Goal: Transaction & Acquisition: Purchase product/service

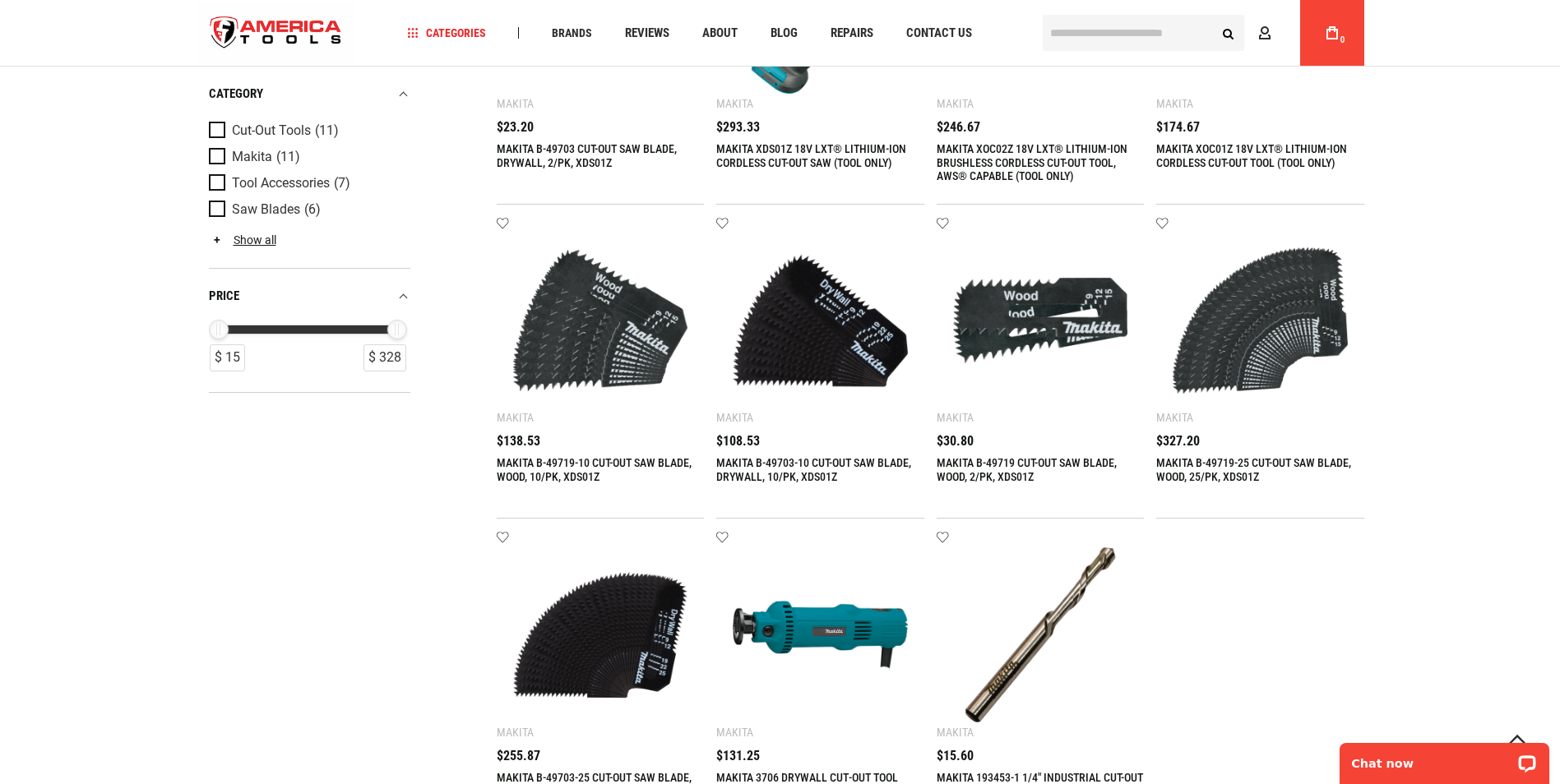
scroll to position [575, 0]
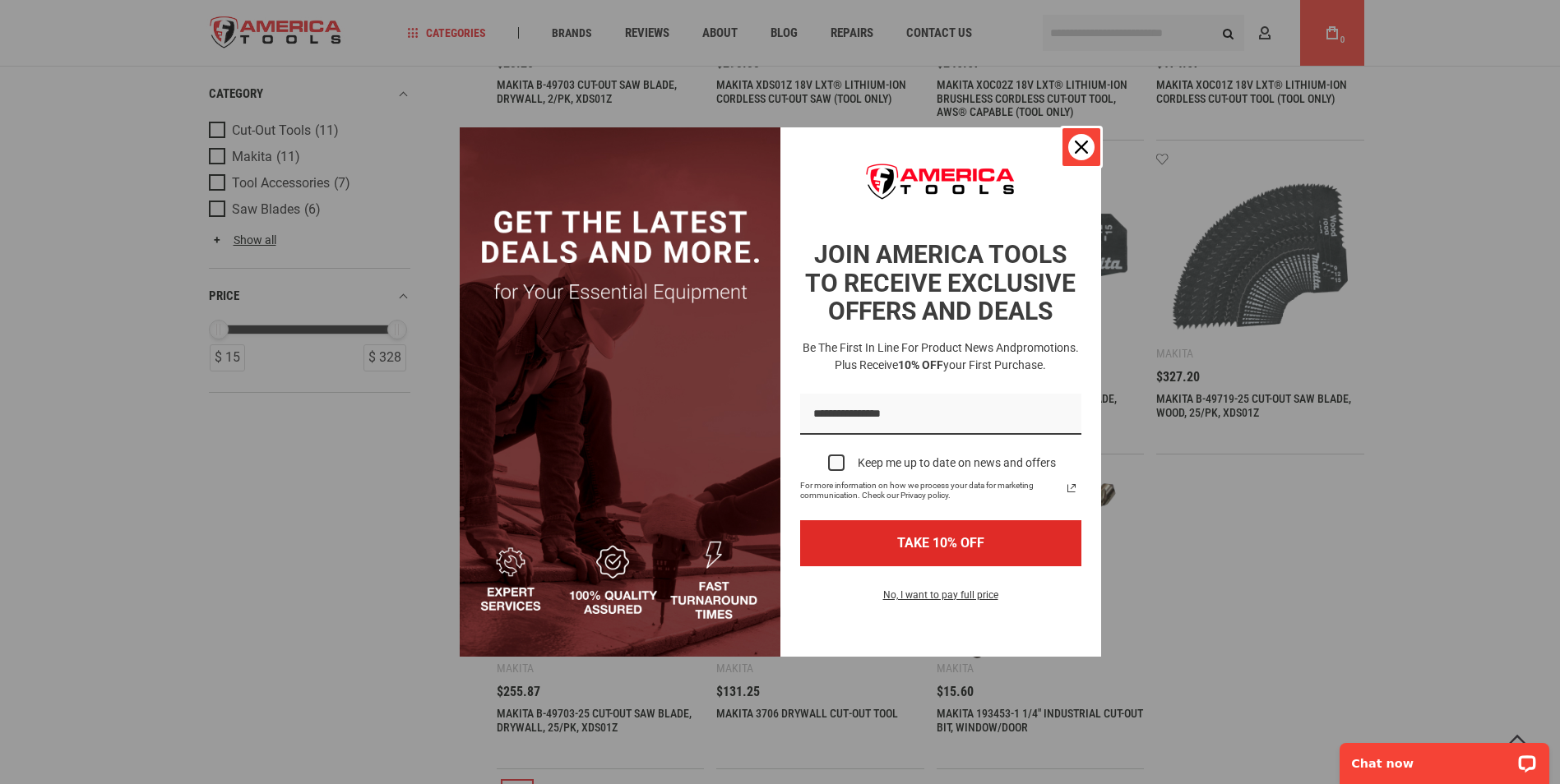
click at [1074, 141] on div "Close" at bounding box center [1082, 148] width 27 height 27
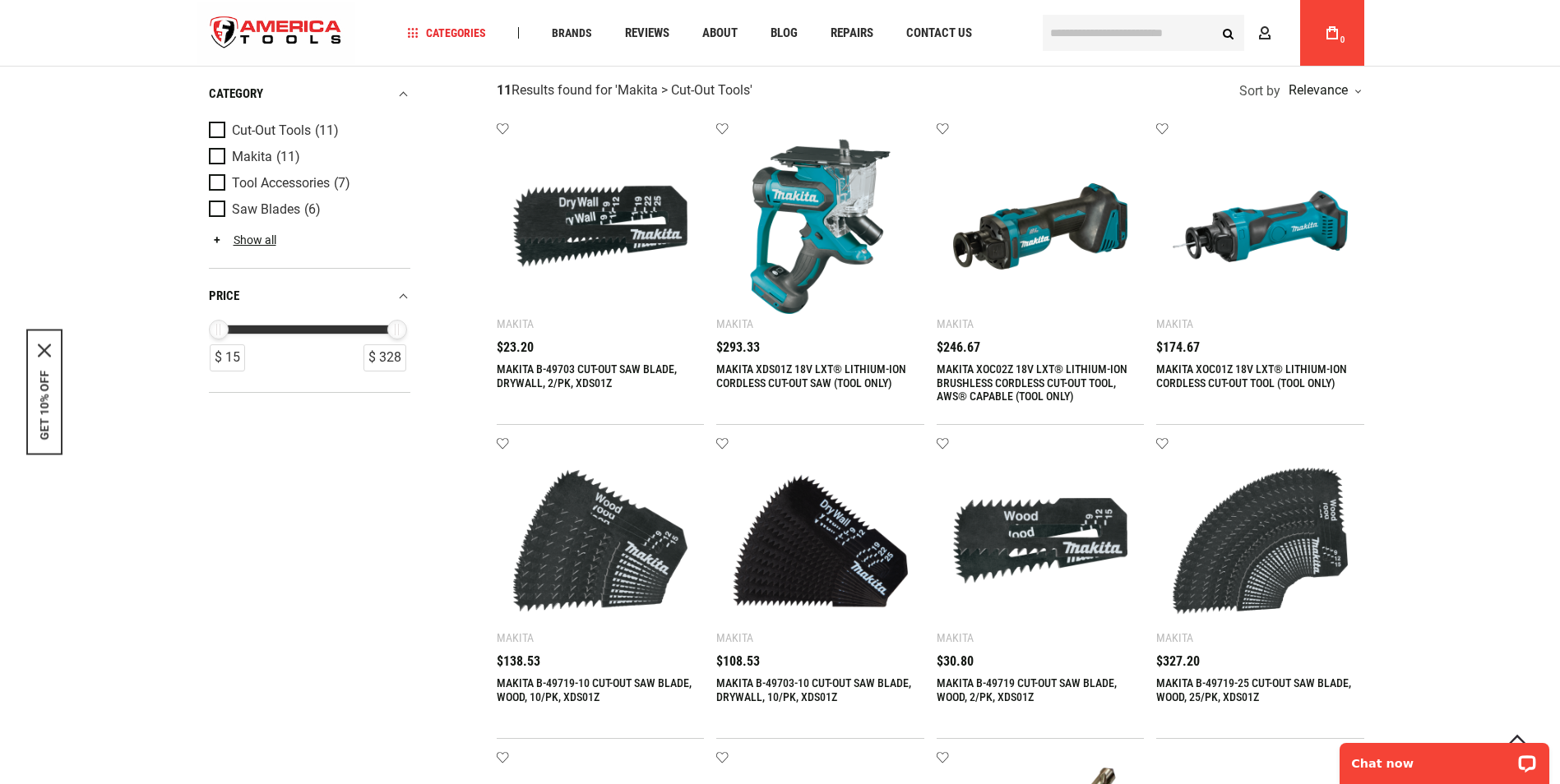
scroll to position [246, 0]
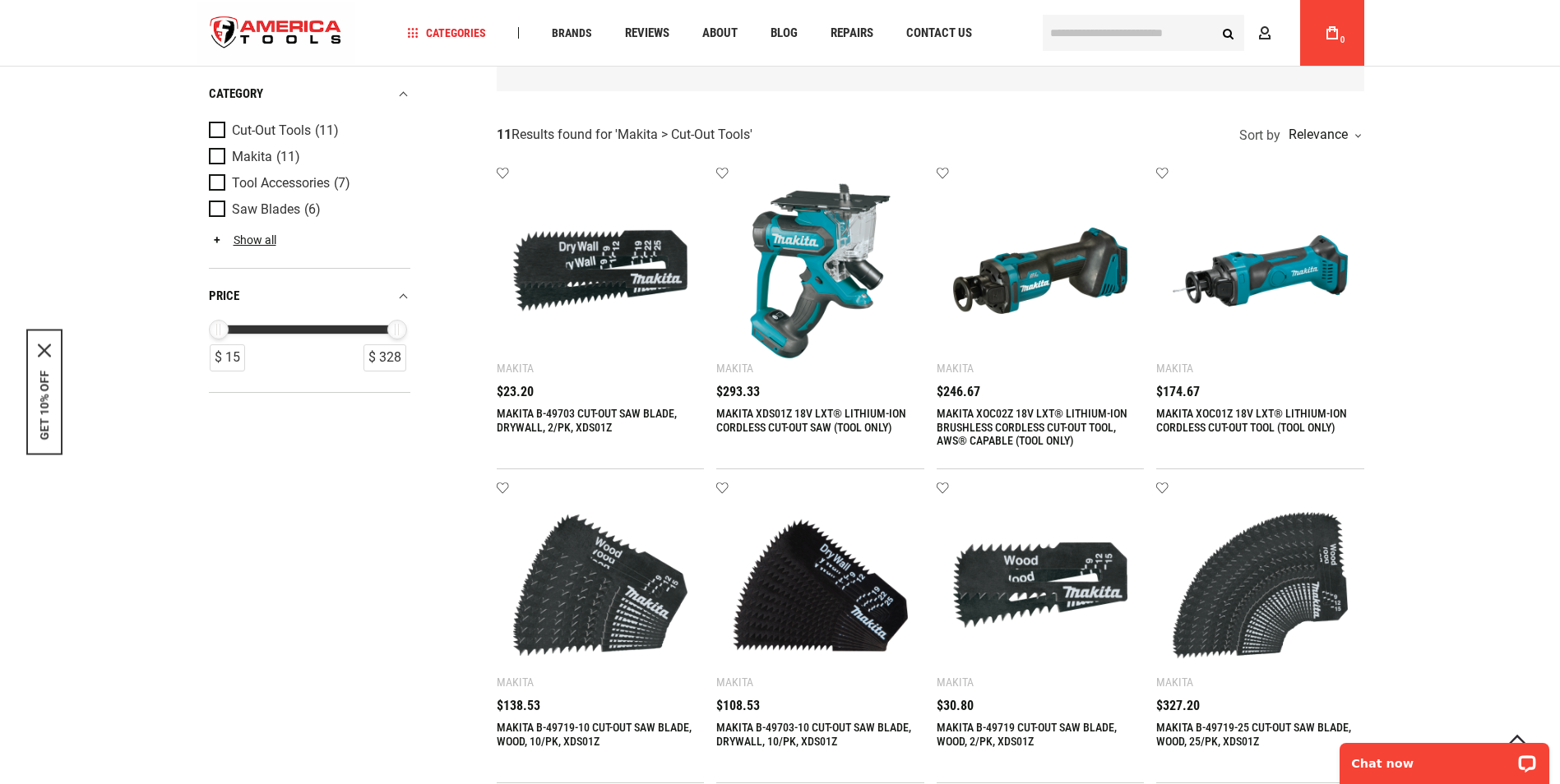
click at [614, 422] on div "MAKITA B-49703 CUT-OUT SAW BLADE, DRYWALL, 2/PK, XDS01Z" at bounding box center [600, 428] width 208 height 41
click at [558, 413] on link "MAKITA B-49703 CUT-OUT SAW BLADE, DRYWALL, 2/PK, XDS01Z" at bounding box center [586, 420] width 180 height 28
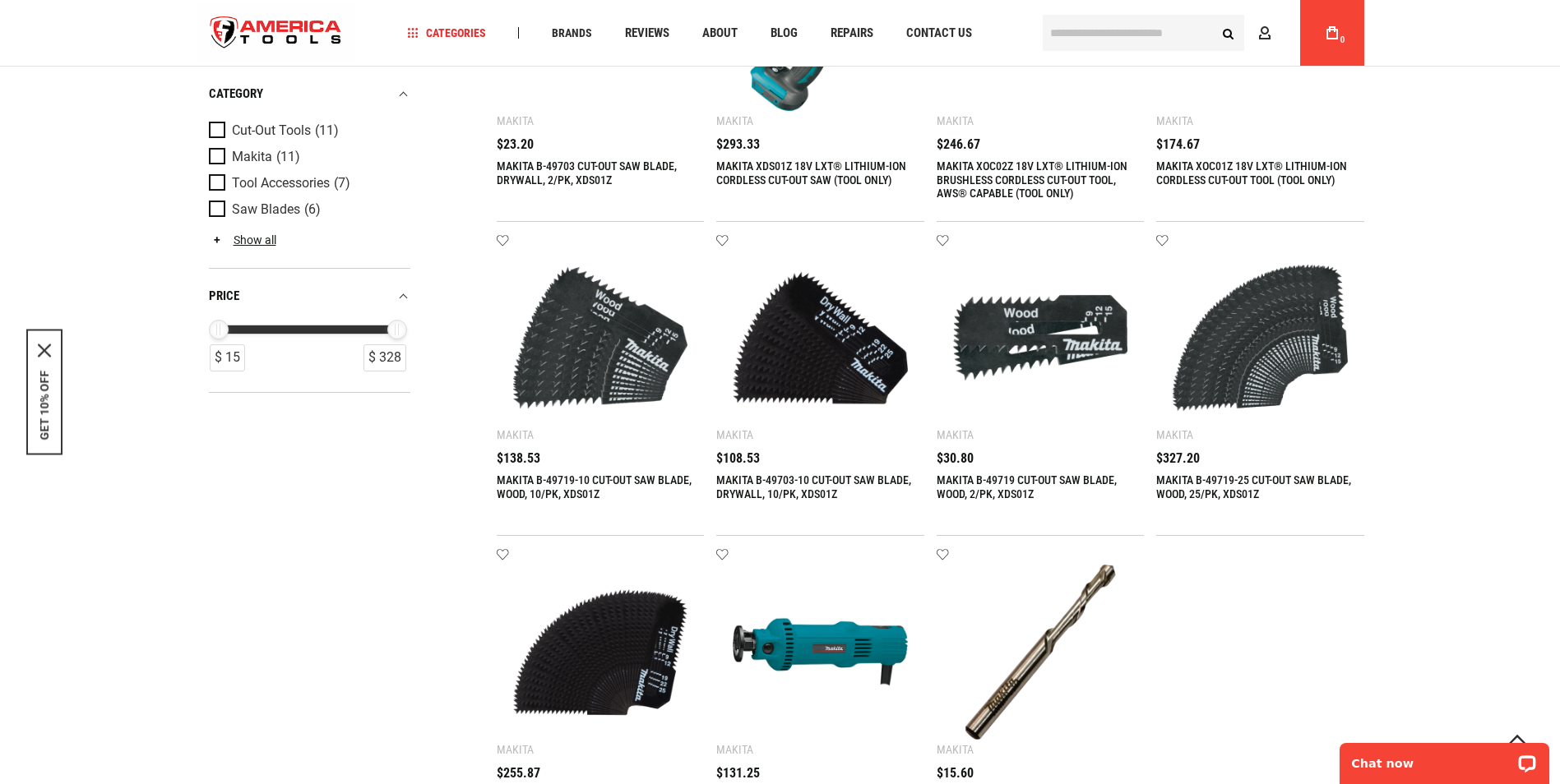
scroll to position [658, 0]
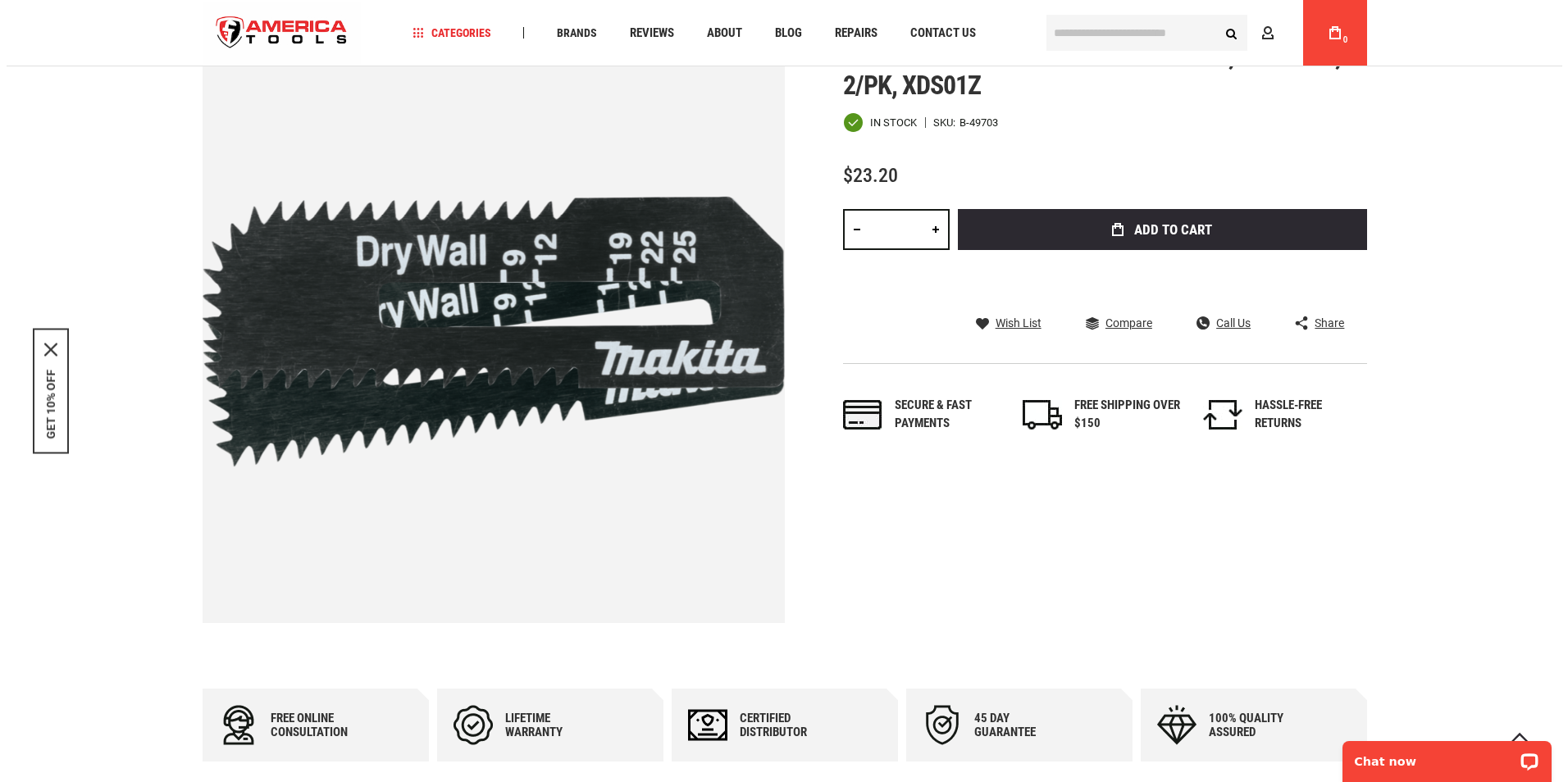
scroll to position [164, 0]
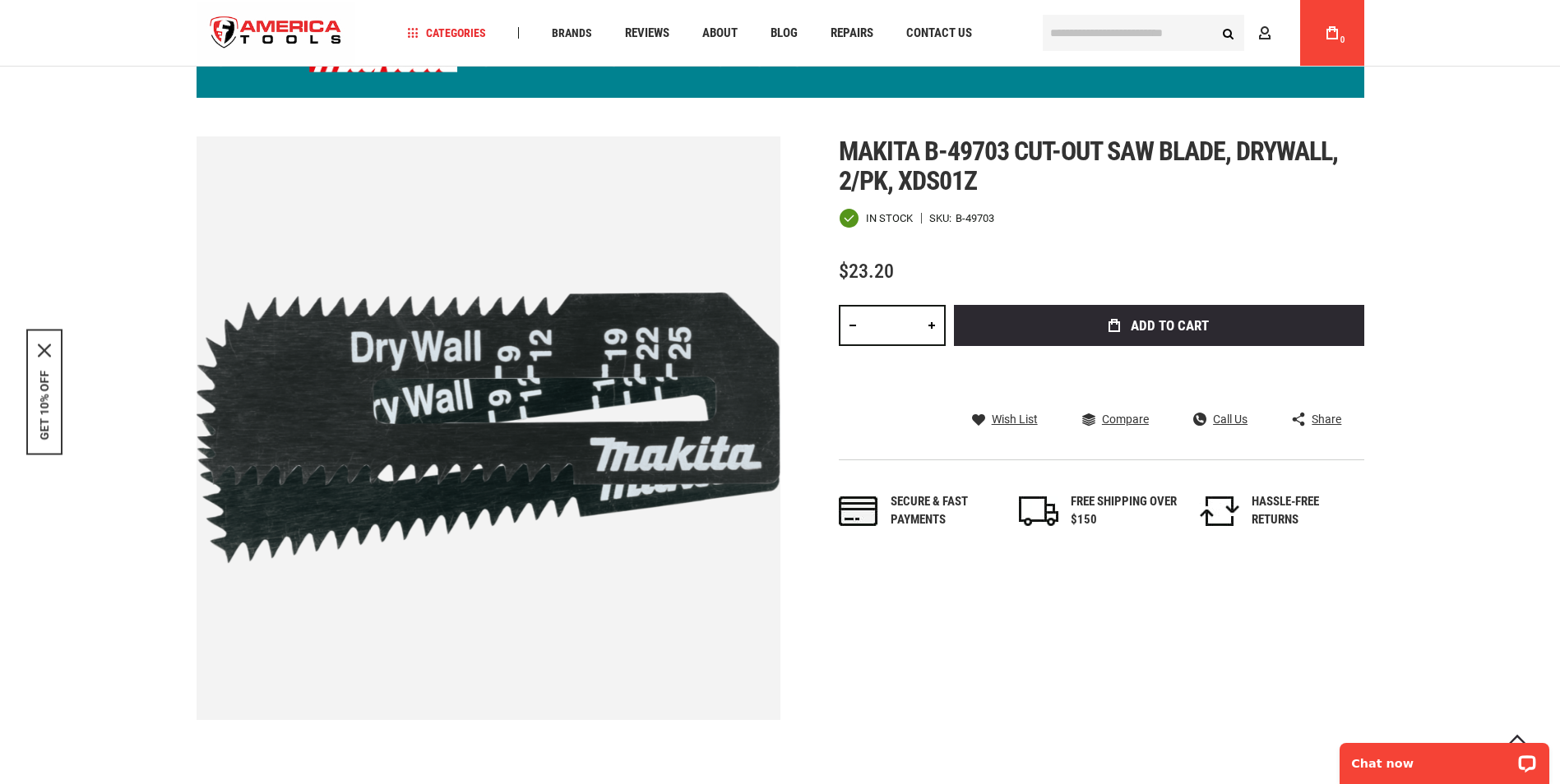
click at [930, 328] on link at bounding box center [931, 325] width 28 height 41
click at [930, 326] on link at bounding box center [931, 325] width 28 height 41
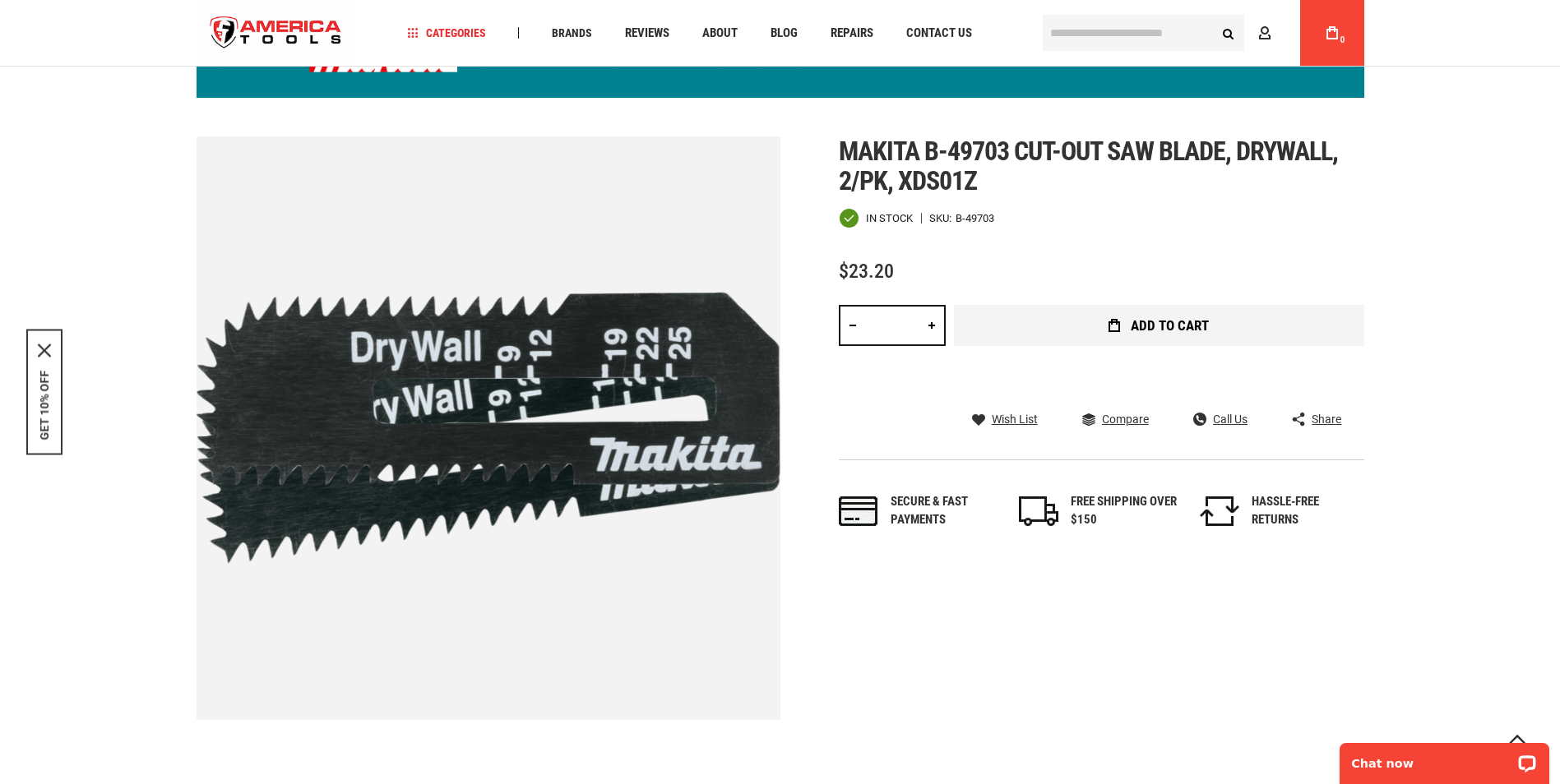
click at [1160, 328] on span "Add to Cart" at bounding box center [1170, 326] width 78 height 14
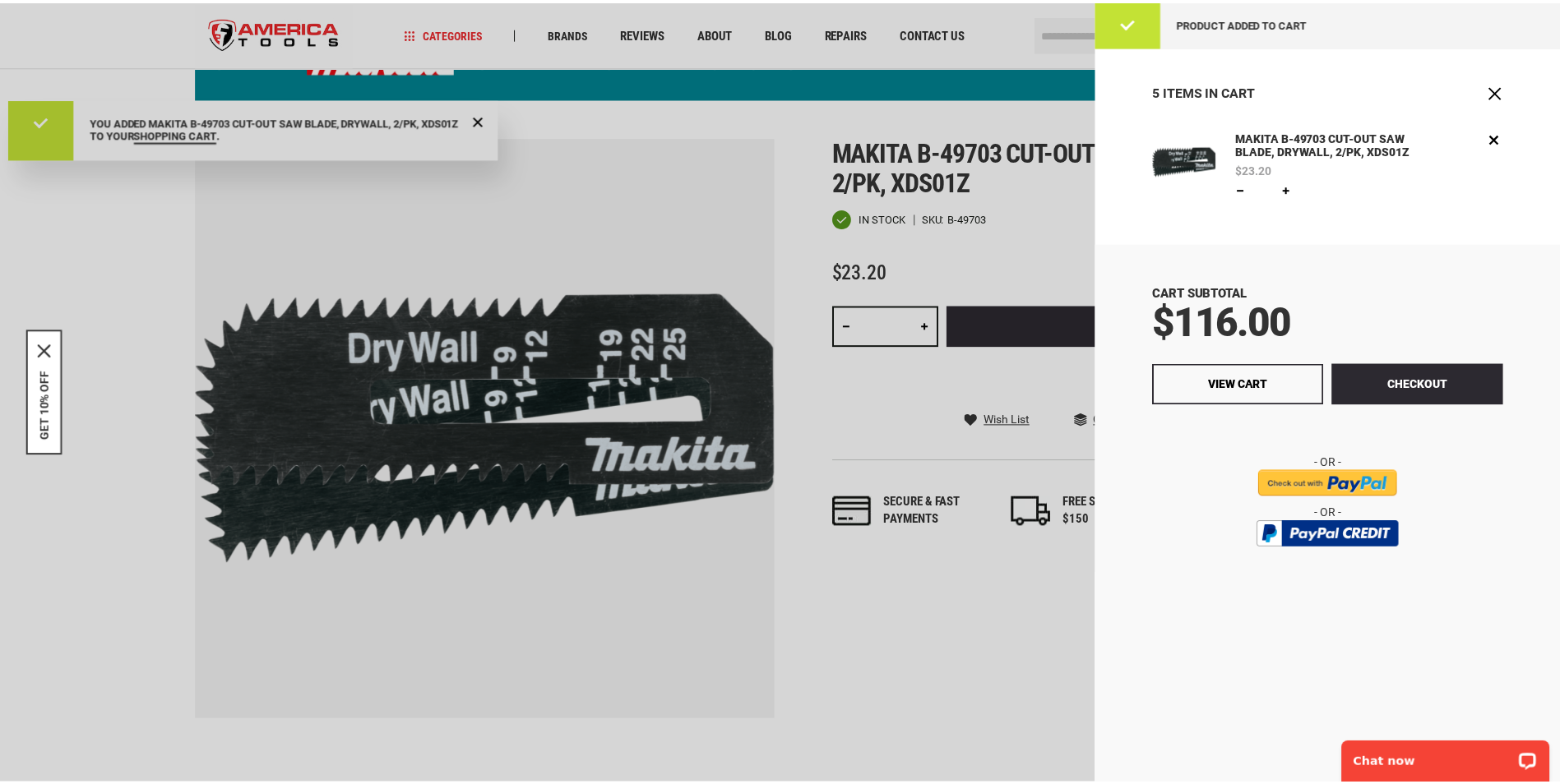
scroll to position [0, 0]
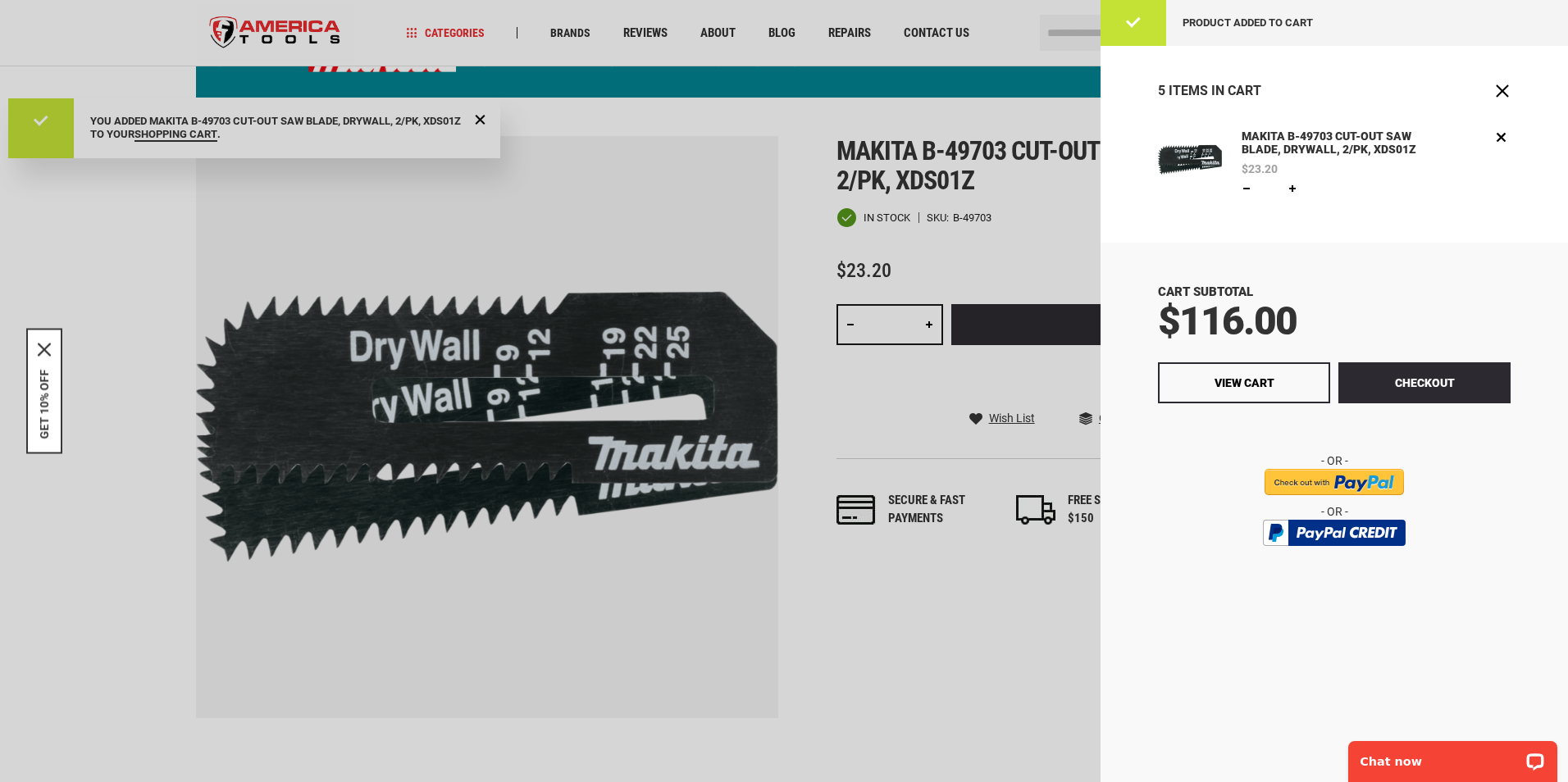
click at [933, 321] on div at bounding box center [784, 391] width 1568 height 782
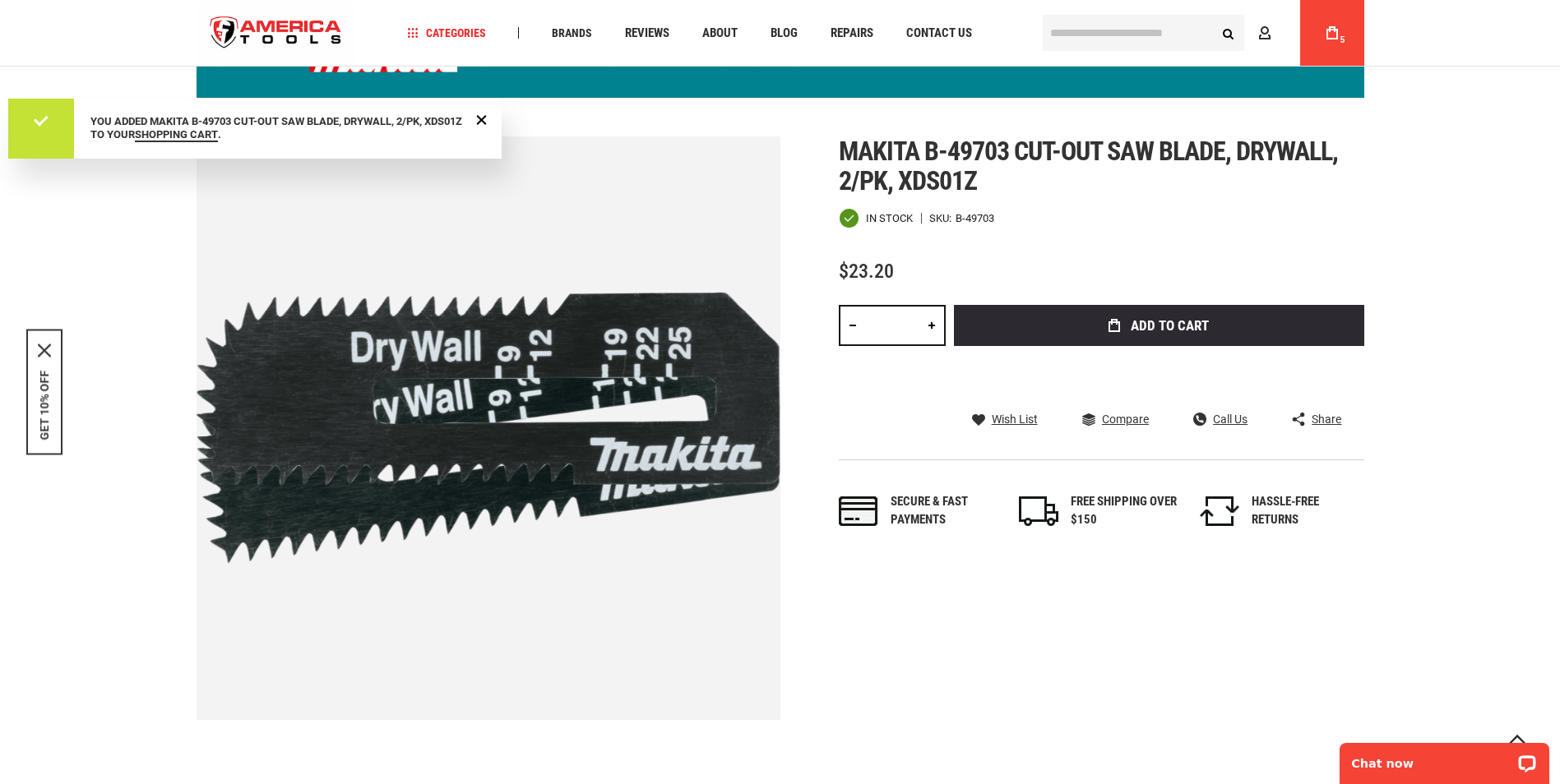
click at [929, 323] on link at bounding box center [931, 325] width 28 height 41
type input "*"
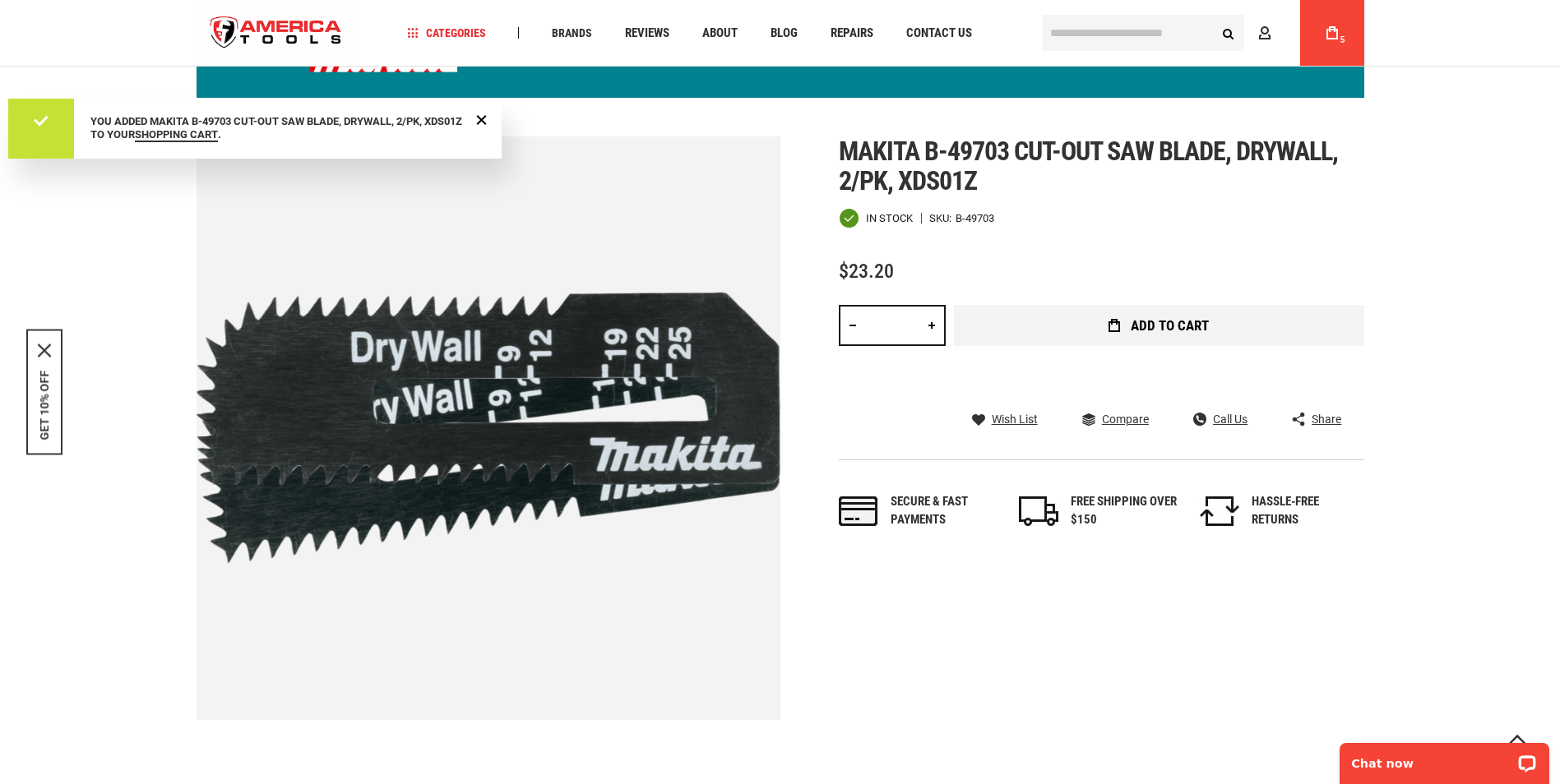
click at [1151, 323] on span "Add to Cart" at bounding box center [1170, 326] width 78 height 14
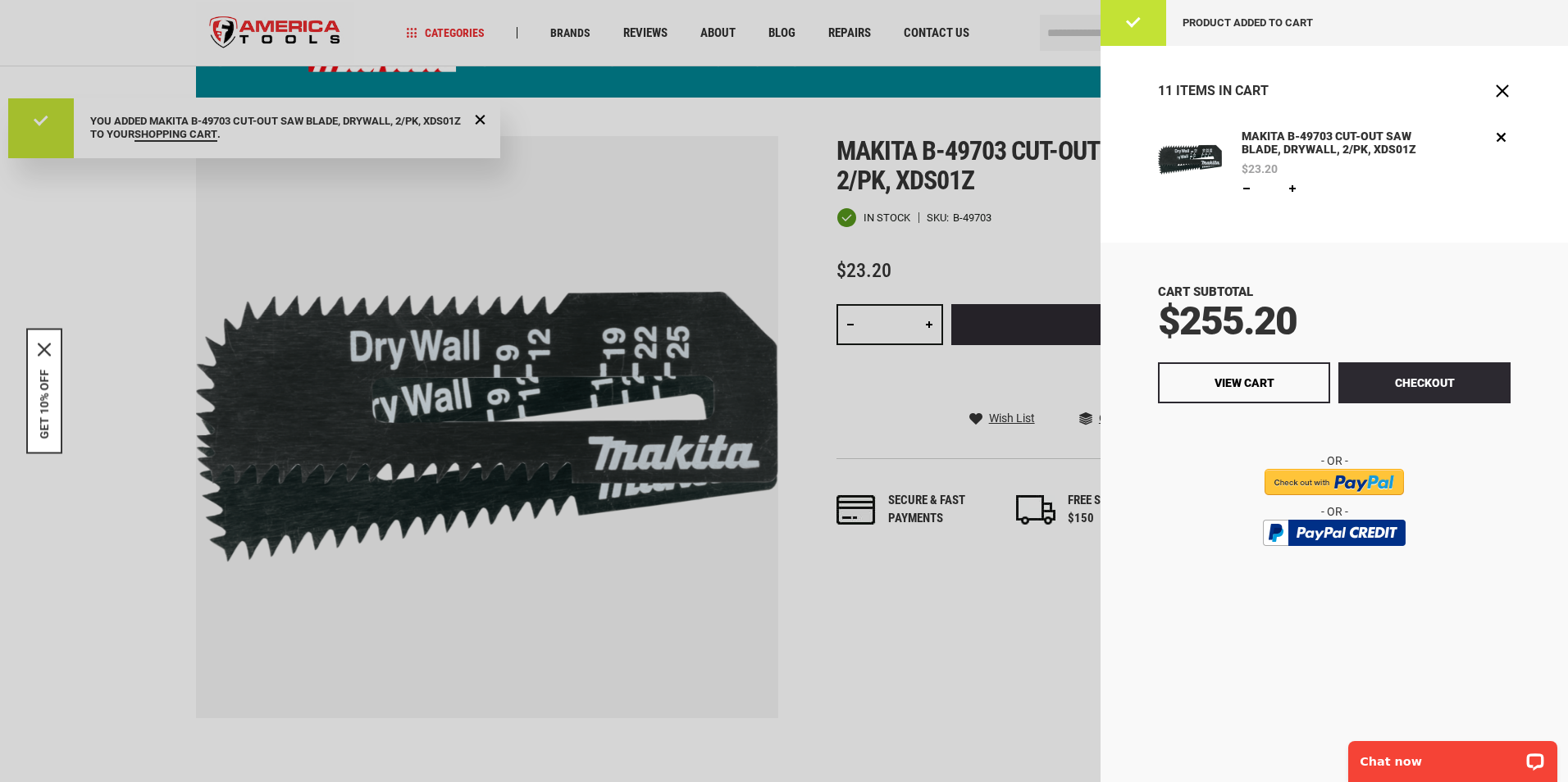
click at [1243, 192] on link at bounding box center [1246, 188] width 13 height 13
click at [1243, 184] on link at bounding box center [1246, 188] width 13 height 13
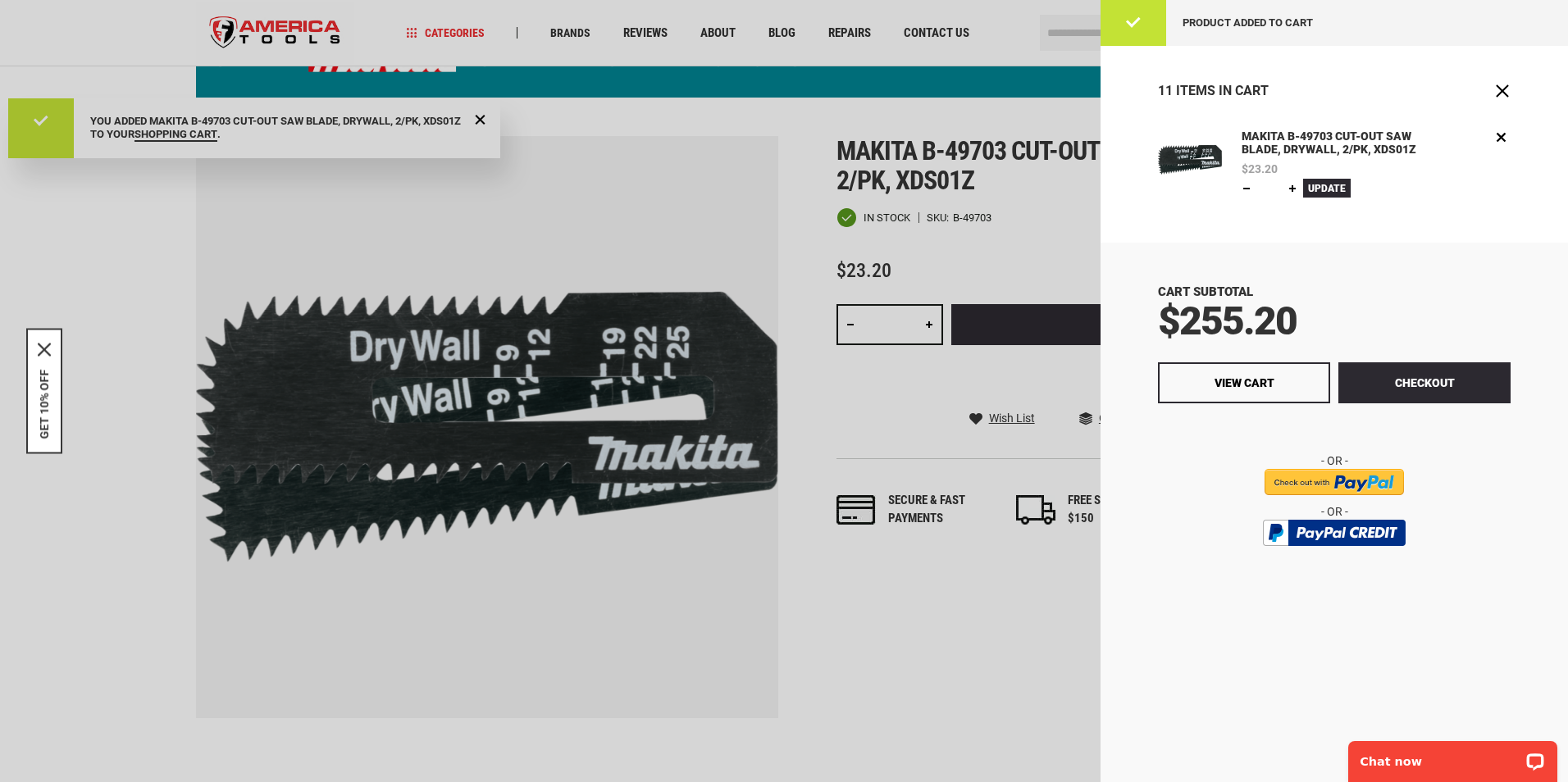
type input "*"
click at [1328, 186] on span "Update" at bounding box center [1327, 188] width 38 height 12
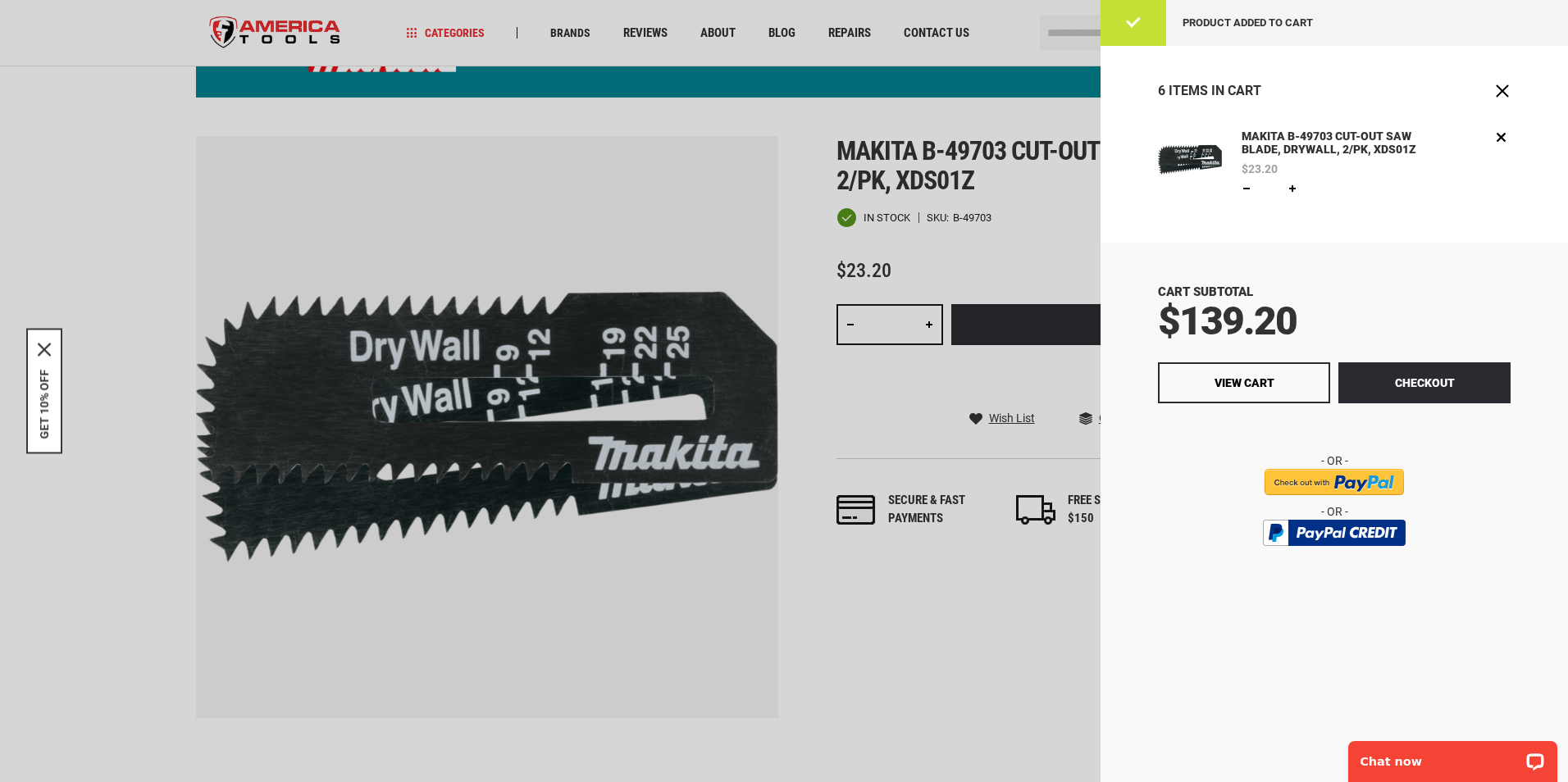
click at [1058, 235] on div at bounding box center [784, 391] width 1568 height 782
